Goal: Check status: Check status

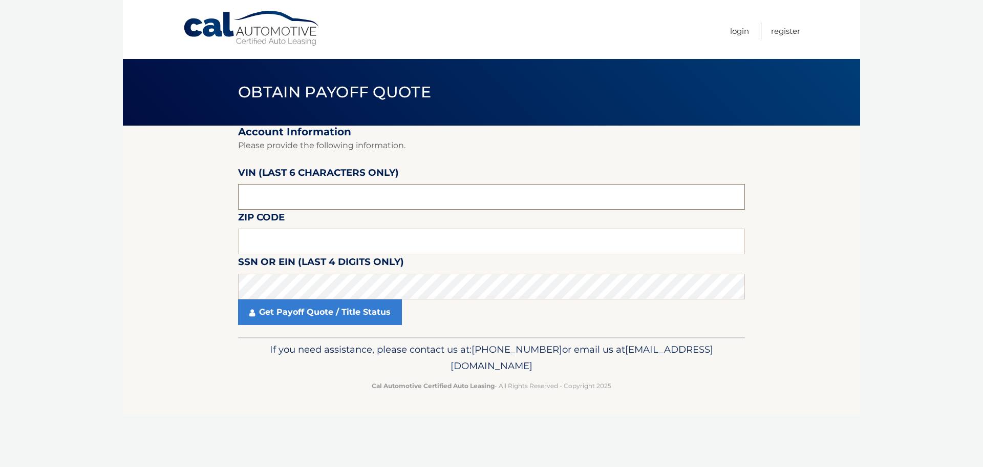
click at [354, 208] on input "text" at bounding box center [491, 197] width 507 height 26
click at [315, 197] on input "text" at bounding box center [491, 197] width 507 height 26
type input "598742"
click at [254, 209] on div "Zip Code" at bounding box center [491, 209] width 507 height 0
click at [257, 240] on input "text" at bounding box center [491, 241] width 507 height 26
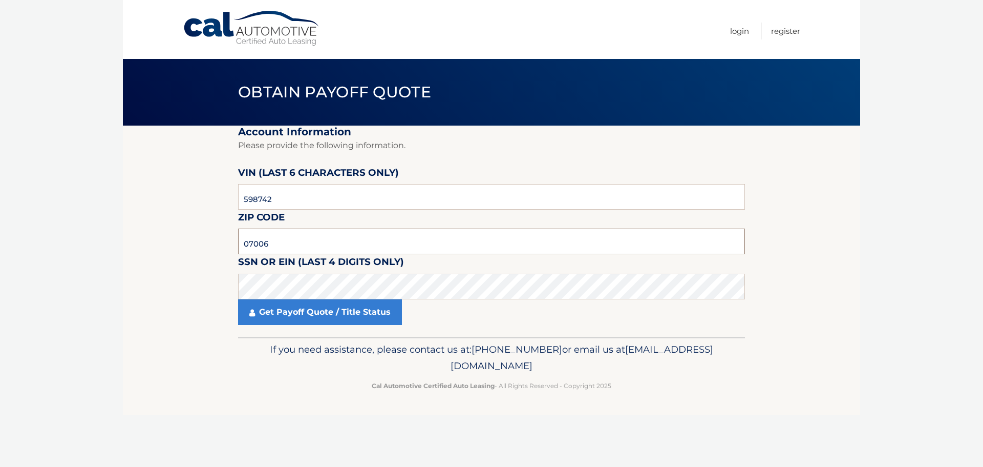
type input "07006"
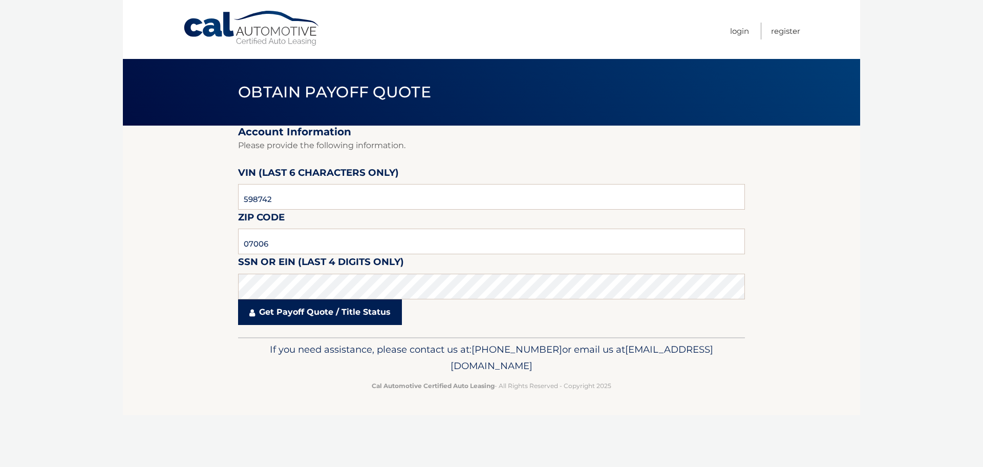
click at [291, 315] on link "Get Payoff Quote / Title Status" at bounding box center [320, 312] width 164 height 26
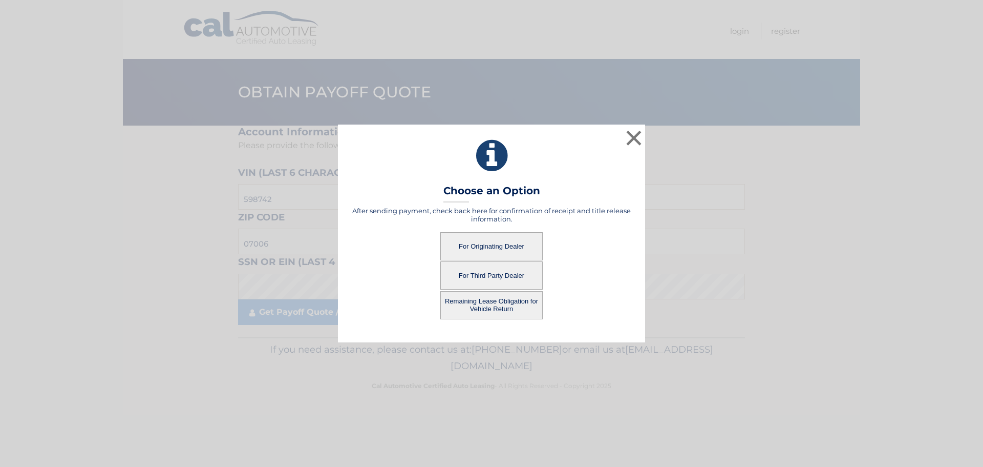
click at [503, 247] on button "For Originating Dealer" at bounding box center [491, 246] width 102 height 28
click at [514, 241] on button "For Originating Dealer" at bounding box center [491, 246] width 102 height 28
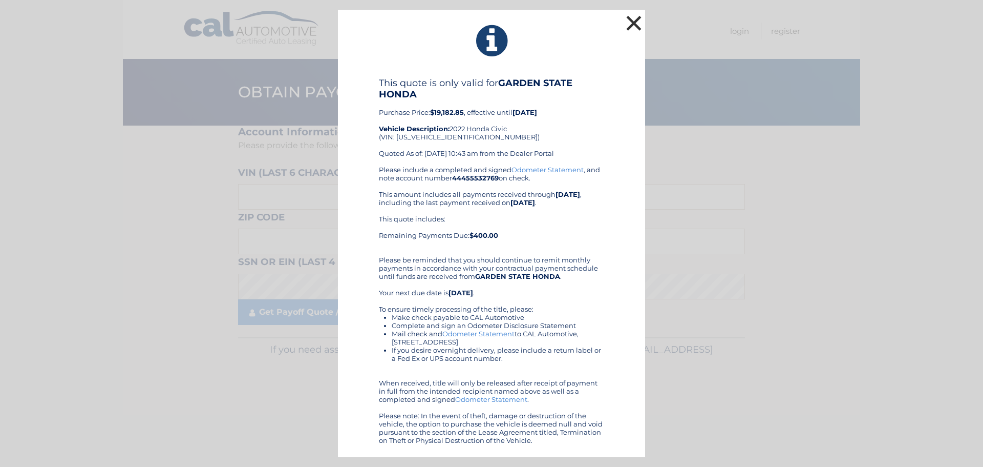
click at [630, 20] on button "×" at bounding box center [634, 23] width 20 height 20
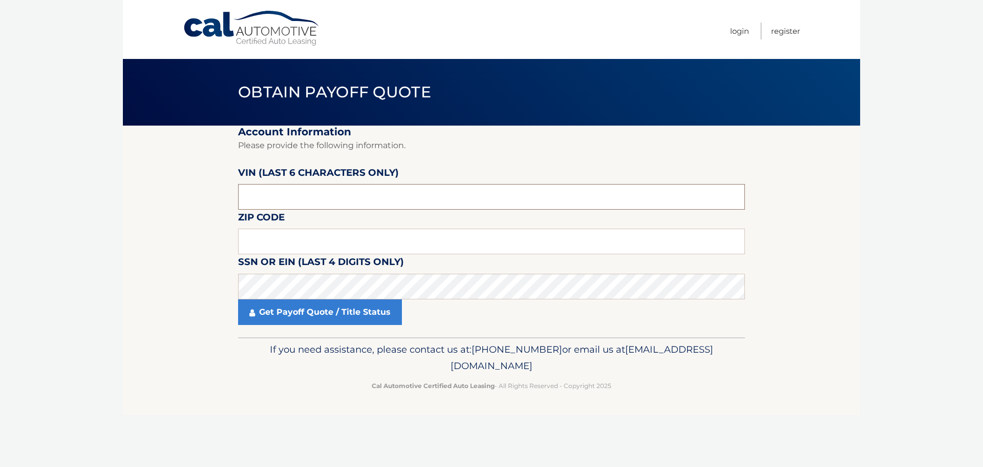
click at [330, 196] on input "text" at bounding box center [491, 197] width 507 height 26
click at [288, 197] on input "text" at bounding box center [491, 197] width 507 height 26
type input "598742"
click at [326, 251] on input "text" at bounding box center [491, 241] width 507 height 26
type input "07006"
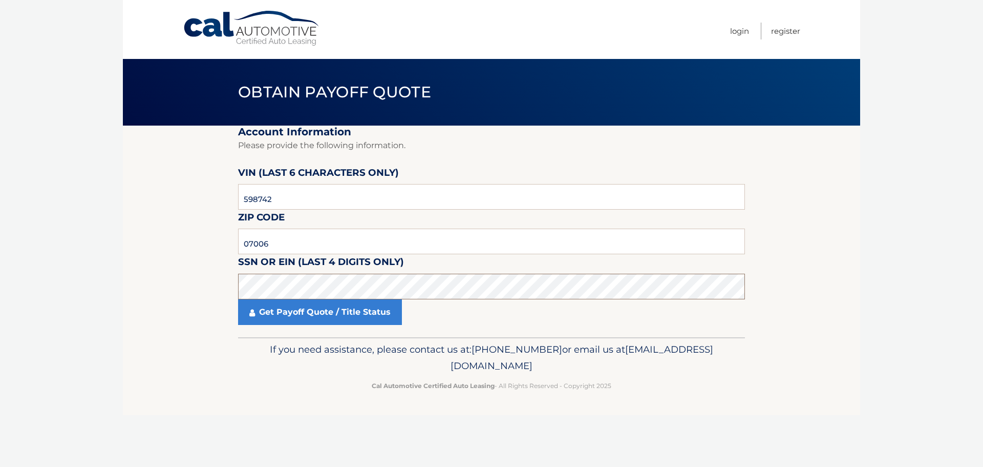
click button "For Originating Dealer" at bounding box center [0, 0] width 0 height 0
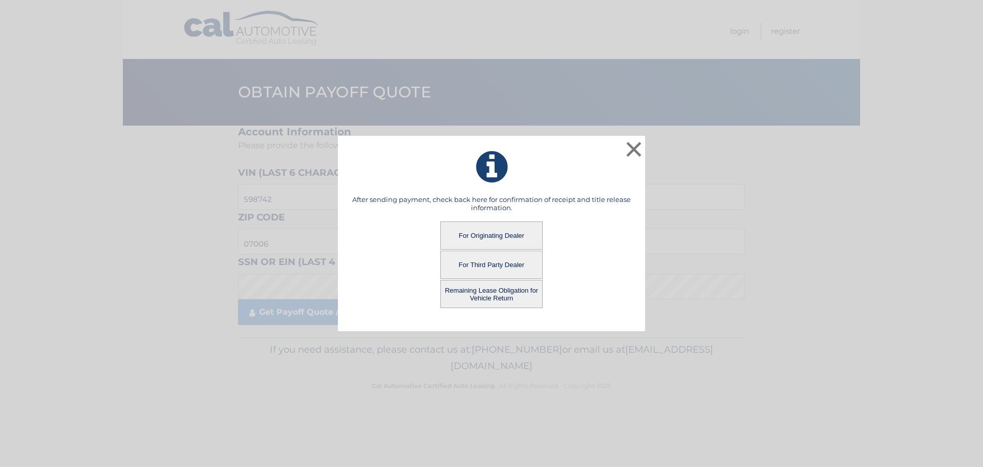
click at [492, 296] on button "Remaining Lease Obligation for Vehicle Return" at bounding box center [491, 294] width 102 height 28
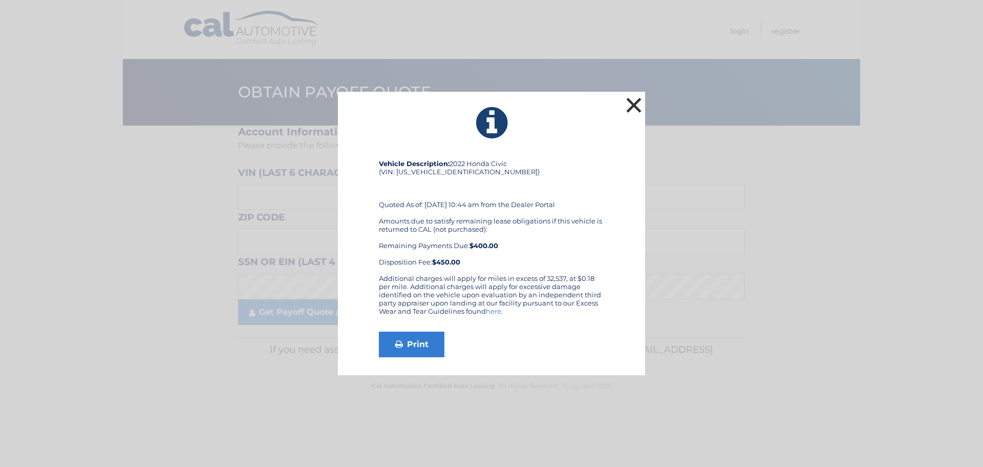
click at [639, 109] on button "×" at bounding box center [634, 105] width 20 height 20
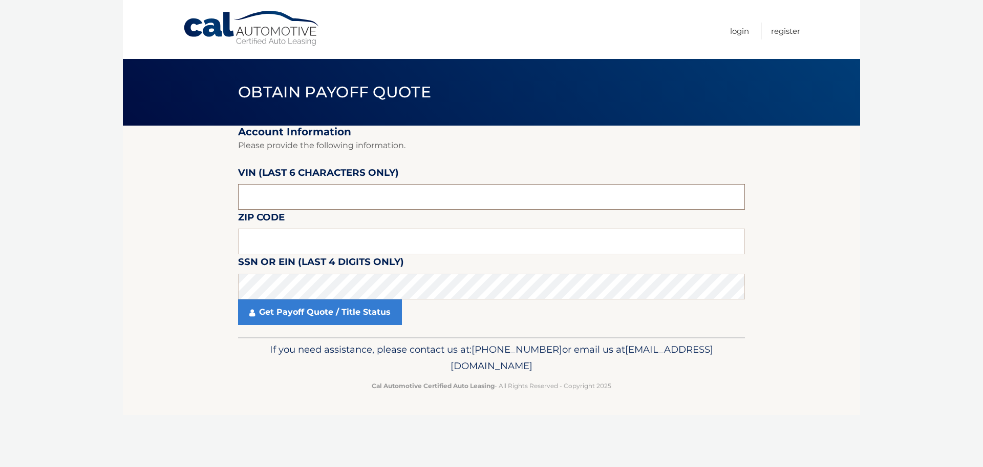
click at [301, 194] on input "text" at bounding box center [491, 197] width 507 height 26
click at [288, 242] on input "text" at bounding box center [491, 241] width 507 height 26
type input "07006"
click at [278, 223] on label "Zip Code" at bounding box center [261, 218] width 47 height 19
click at [280, 187] on input "text" at bounding box center [491, 197] width 507 height 26
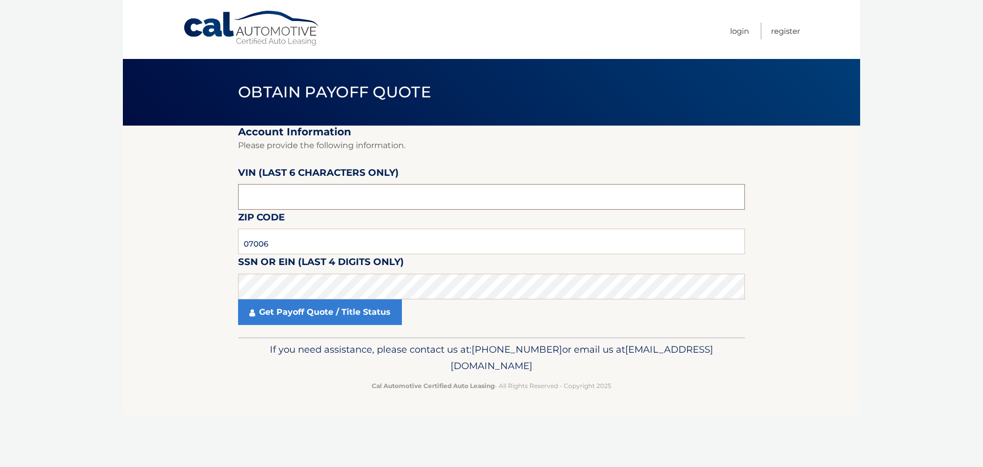
click at [252, 202] on input "text" at bounding box center [491, 197] width 507 height 26
type input "598742"
click button "For Originating Dealer" at bounding box center [0, 0] width 0 height 0
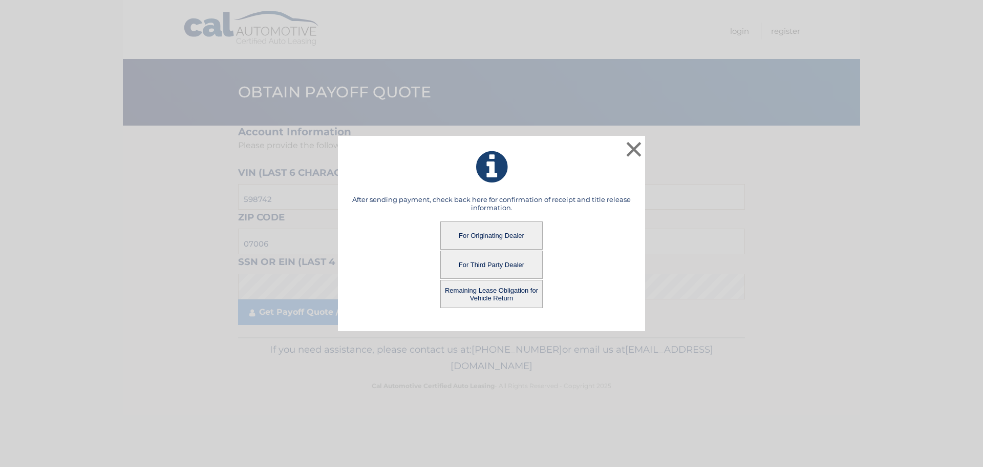
click at [481, 267] on button "For Third Party Dealer" at bounding box center [491, 264] width 102 height 28
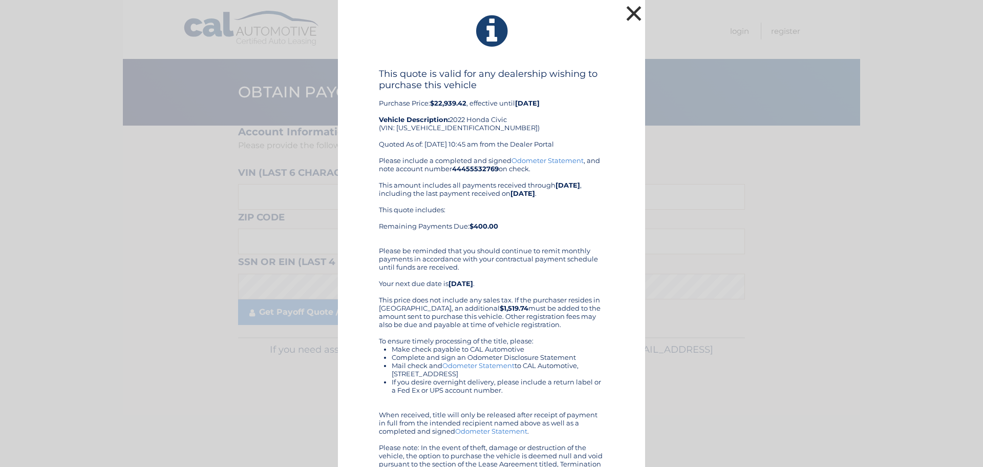
click at [629, 16] on button "×" at bounding box center [634, 13] width 20 height 20
